Goal: Navigation & Orientation: Find specific page/section

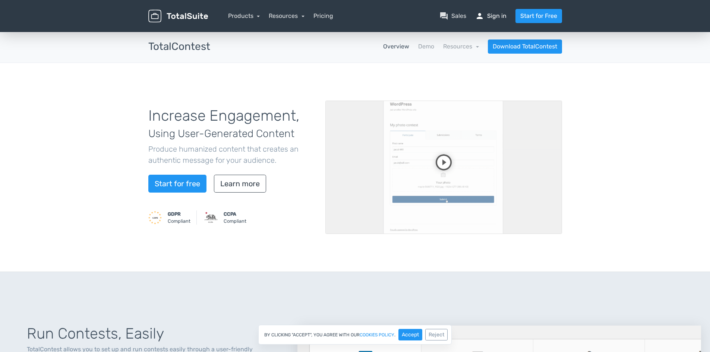
click at [492, 18] on link "person Sign in" at bounding box center [491, 16] width 31 height 9
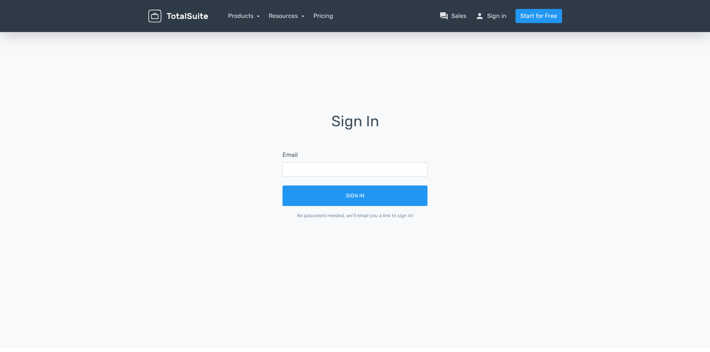
click at [209, 48] on div "Sign In Email Sign In No password needed, we'll email you a link to sign in!" at bounding box center [355, 172] width 425 height 282
click at [323, 17] on link "Pricing" at bounding box center [324, 16] width 20 height 9
